Goal: Task Accomplishment & Management: Complete application form

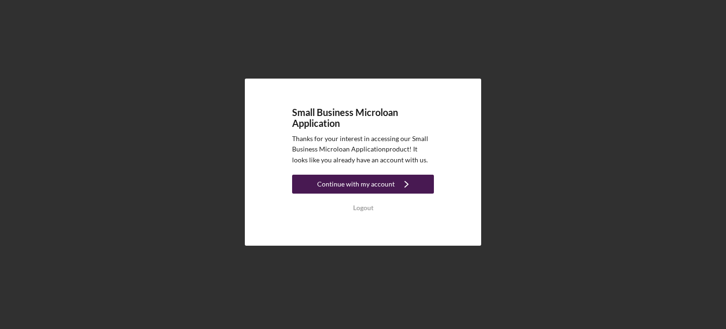
click at [333, 183] on div "Continue with my account" at bounding box center [356, 183] width 78 height 19
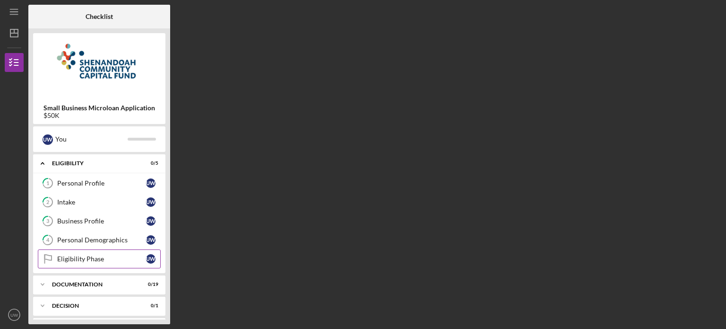
click at [89, 258] on div "Eligibility Phase" at bounding box center [101, 259] width 89 height 8
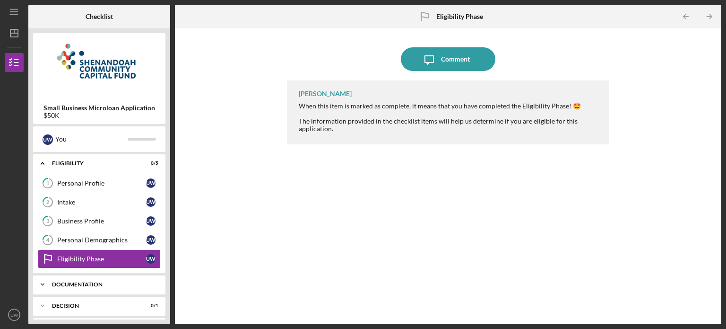
click at [93, 285] on div "Documentation" at bounding box center [103, 284] width 102 height 6
click at [102, 225] on link "3 Business Profile U W" at bounding box center [99, 220] width 123 height 19
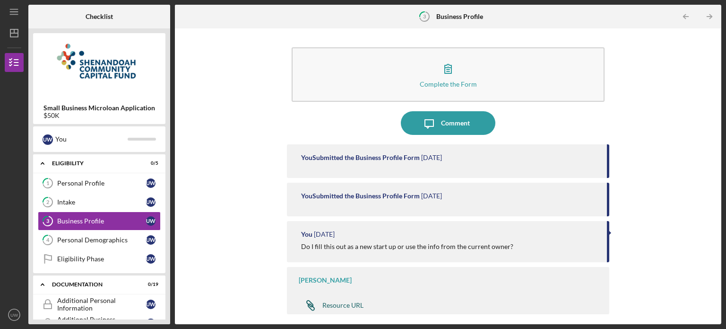
click at [342, 303] on div "Resource URL" at bounding box center [343, 305] width 41 height 8
